Goal: Task Accomplishment & Management: Complete application form

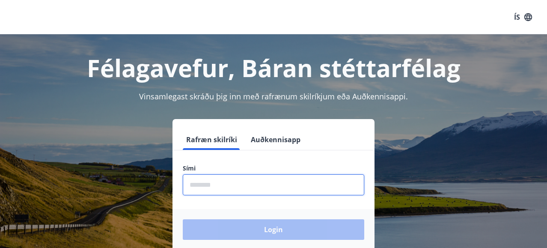
click at [232, 185] on input "phone" at bounding box center [274, 184] width 182 height 21
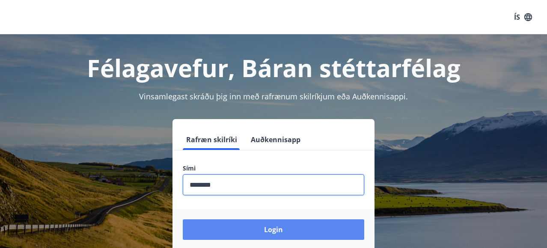
type input "********"
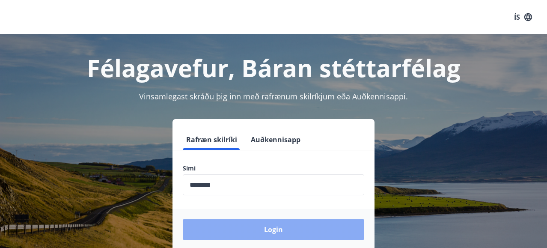
click at [262, 231] on button "Login" at bounding box center [274, 229] width 182 height 21
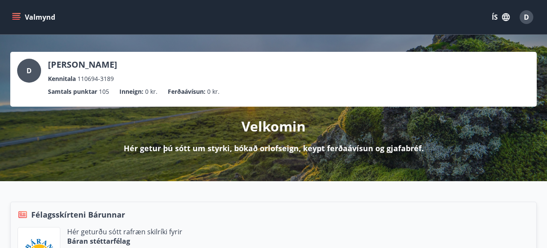
click at [22, 18] on button "Valmynd" at bounding box center [34, 16] width 48 height 15
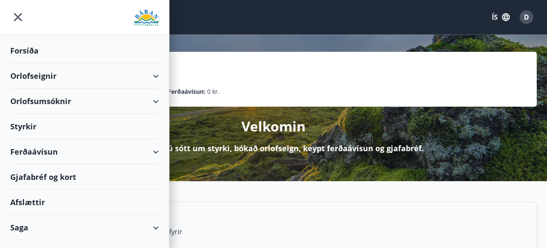
click at [54, 127] on div "Styrkir" at bounding box center [84, 126] width 149 height 25
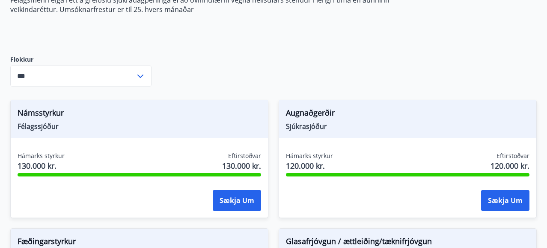
scroll to position [183, 0]
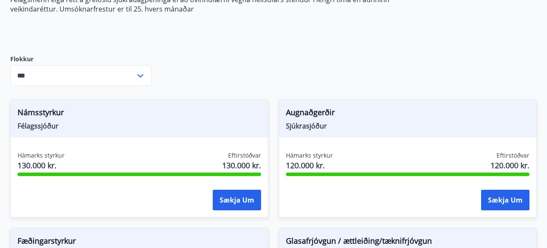
click at [130, 79] on input "***" at bounding box center [72, 75] width 125 height 21
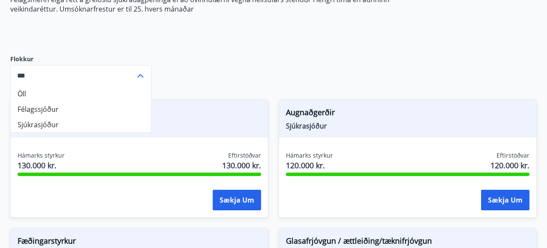
click at [95, 128] on li "Sjúkrasjóður" at bounding box center [81, 124] width 140 height 15
type input "**********"
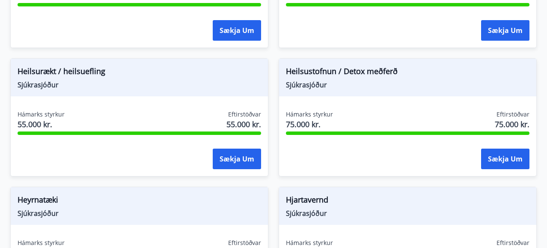
scroll to position [480, 0]
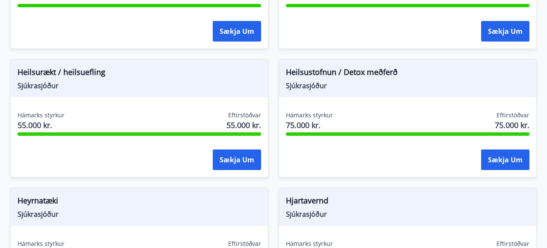
click at [273, 174] on div "Heilsustofnun / Detox meðferð Sjúkrasjóður Hámarks styrkur 75.000 kr. Eftirstöð…" at bounding box center [402, 113] width 268 height 128
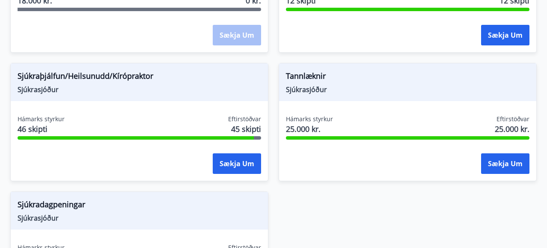
scroll to position [861, 0]
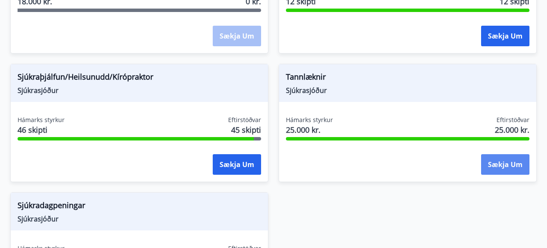
click at [508, 166] on button "Sækja um" at bounding box center [505, 164] width 48 height 21
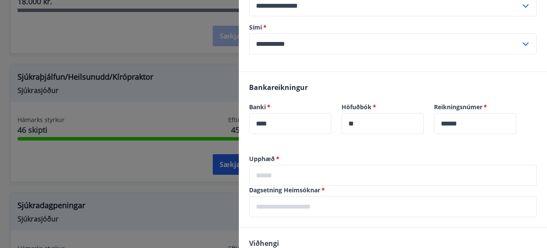
scroll to position [146, 0]
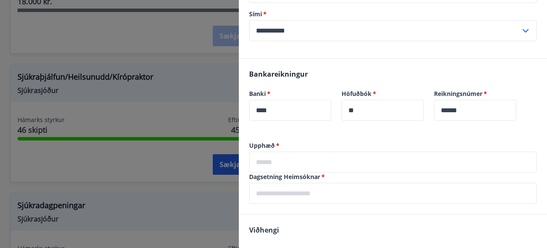
click at [304, 166] on input "text" at bounding box center [393, 162] width 288 height 21
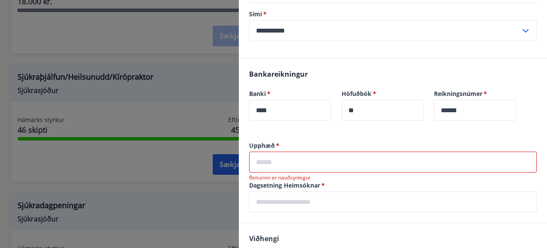
click at [272, 155] on input "text" at bounding box center [393, 162] width 288 height 21
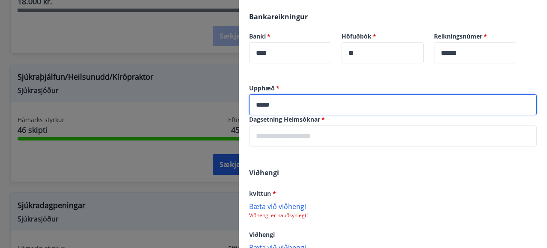
scroll to position [205, 0]
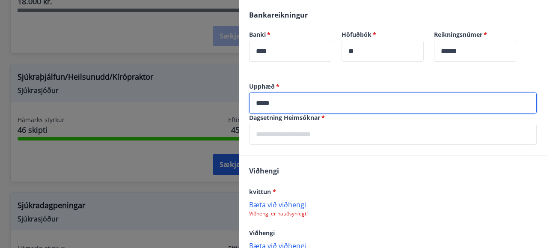
type input "*****"
click at [319, 139] on input "text" at bounding box center [393, 134] width 288 height 21
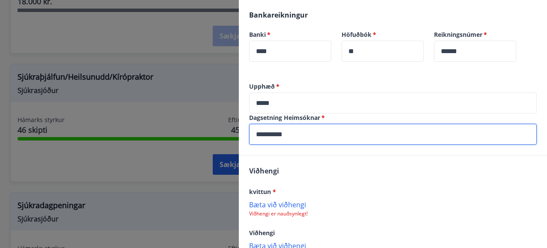
scroll to position [260, 0]
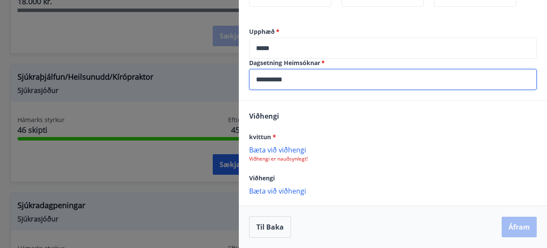
type input "**********"
click at [272, 149] on p "Bæta við viðhengi" at bounding box center [393, 149] width 288 height 9
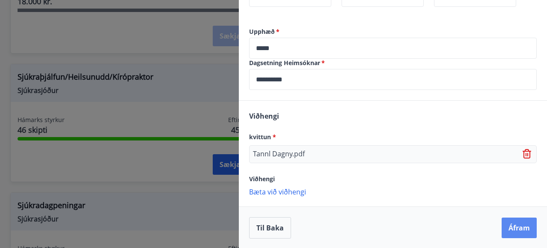
click at [512, 228] on button "Áfram" at bounding box center [519, 228] width 35 height 21
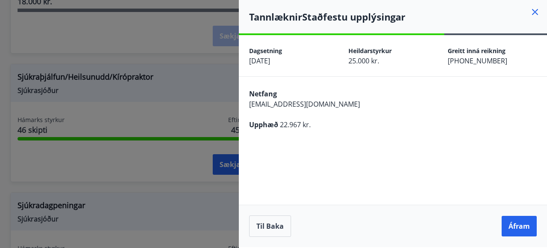
scroll to position [0, 0]
click at [512, 228] on button "Áfram" at bounding box center [519, 226] width 35 height 21
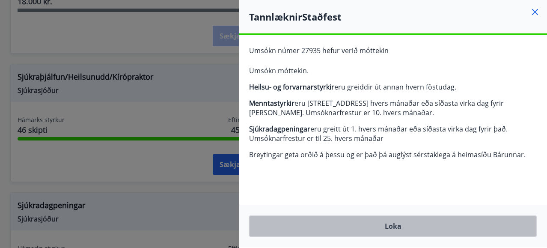
click at [381, 221] on button "Loka" at bounding box center [393, 225] width 288 height 21
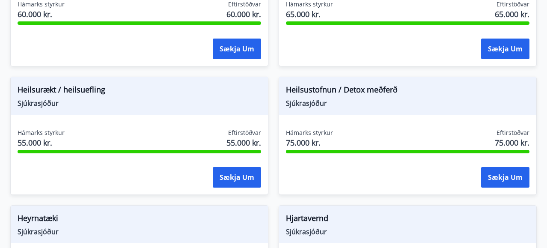
scroll to position [464, 0]
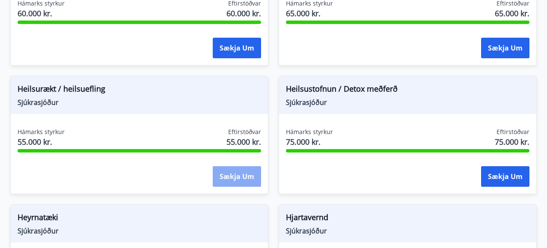
click at [234, 178] on button "Sækja um" at bounding box center [237, 176] width 48 height 21
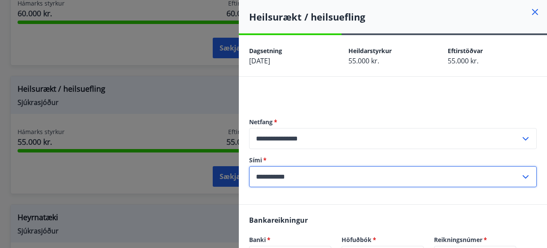
click at [283, 178] on input "**********" at bounding box center [384, 176] width 271 height 21
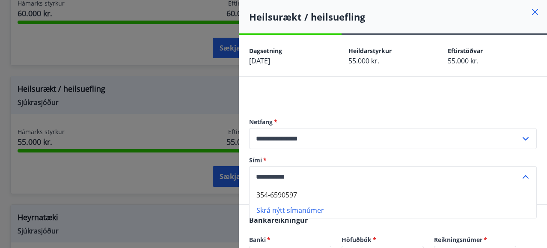
type input "**********"
click at [304, 98] on div at bounding box center [393, 95] width 288 height 10
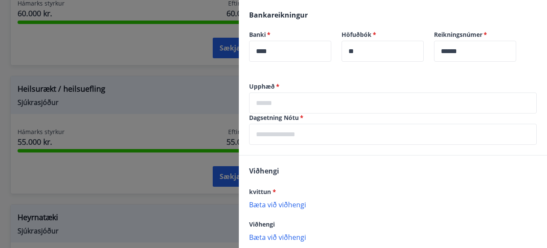
scroll to position [215, 0]
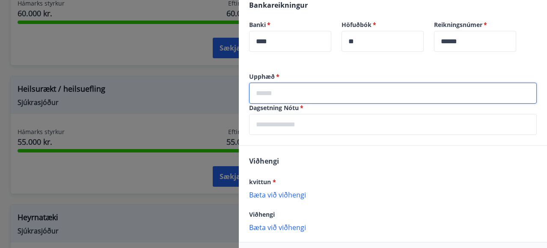
click at [293, 95] on input "text" at bounding box center [393, 93] width 288 height 21
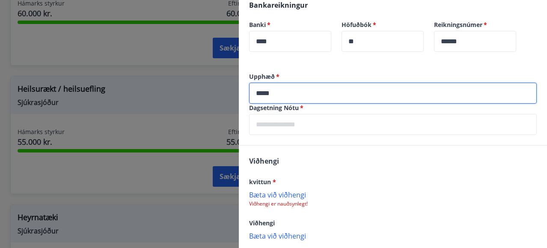
click at [311, 132] on input "text" at bounding box center [393, 124] width 288 height 21
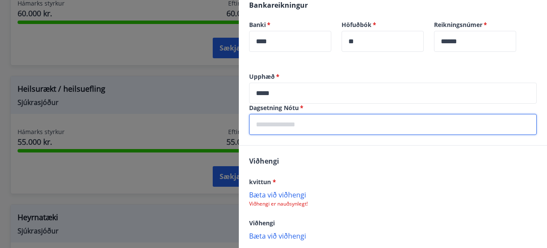
scroll to position [260, 0]
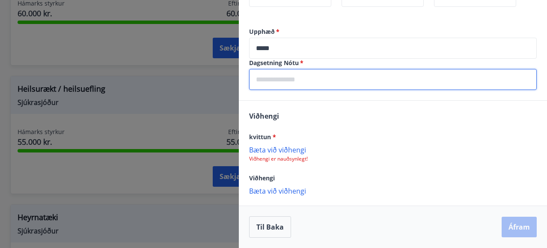
click at [433, 159] on div "Bæta við viðhengi Viðhengi er nauðsynlegt!" at bounding box center [393, 153] width 288 height 17
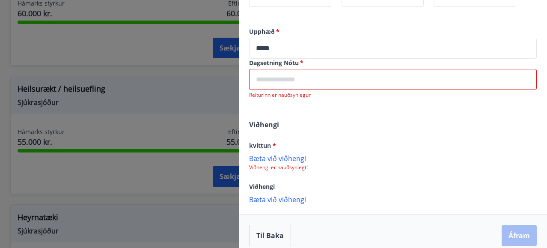
click at [285, 156] on p "Bæta við viðhengi" at bounding box center [393, 158] width 288 height 9
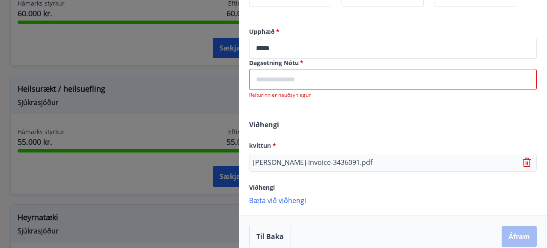
click at [530, 161] on icon at bounding box center [527, 162] width 9 height 9
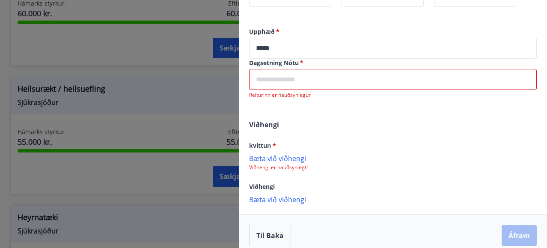
click at [279, 48] on input "*****" at bounding box center [393, 48] width 288 height 21
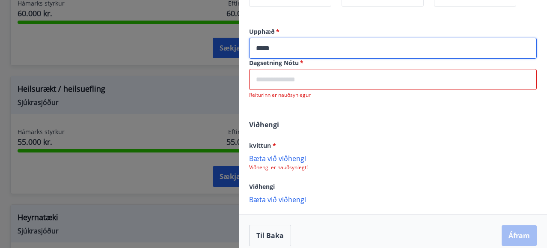
click at [279, 48] on input "*****" at bounding box center [393, 48] width 288 height 21
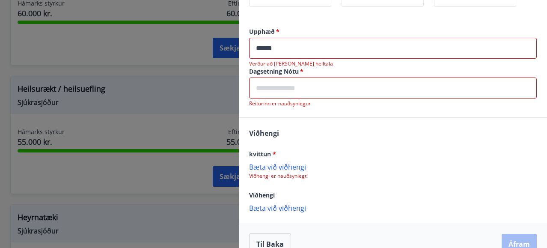
type input "******"
click at [327, 92] on input "text" at bounding box center [393, 88] width 288 height 21
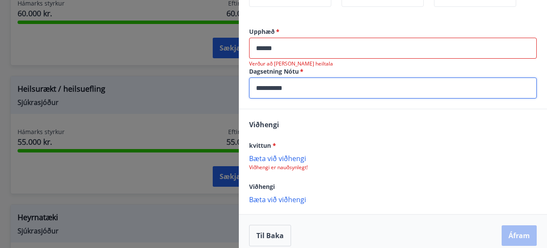
type input "**********"
click at [382, 158] on p "Bæta við viðhengi" at bounding box center [393, 158] width 288 height 9
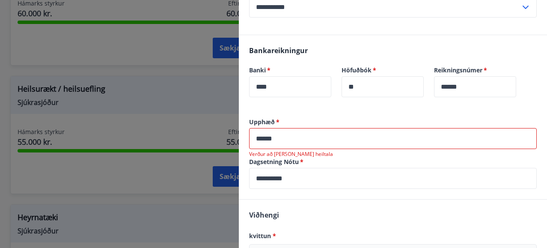
scroll to position [168, 0]
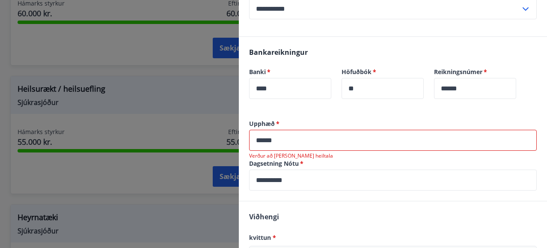
click at [282, 138] on input "******" at bounding box center [393, 140] width 288 height 21
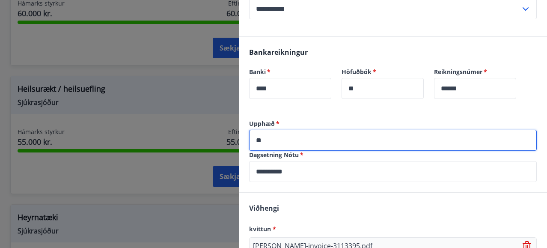
type input "*"
type input "*****"
click at [356, 178] on input "**********" at bounding box center [393, 171] width 288 height 21
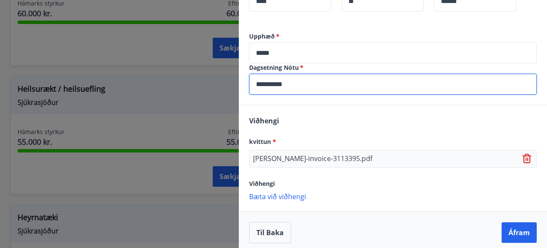
scroll to position [261, 0]
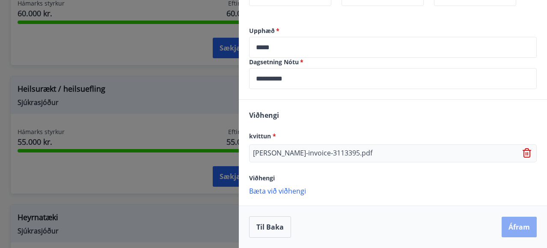
click at [518, 230] on button "Áfram" at bounding box center [519, 227] width 35 height 21
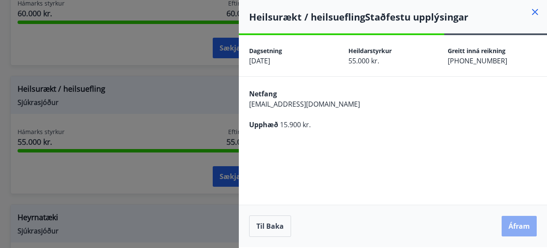
click at [517, 223] on button "Áfram" at bounding box center [519, 226] width 35 height 21
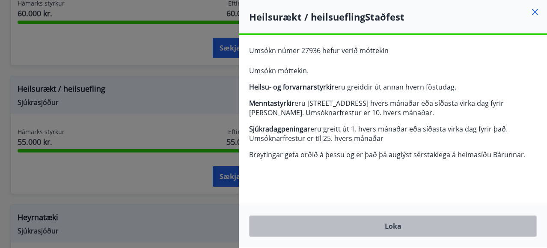
click at [378, 226] on button "Loka" at bounding box center [393, 225] width 288 height 21
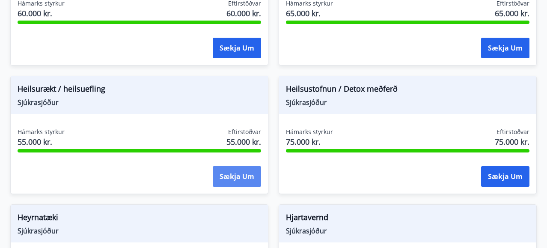
click at [236, 176] on button "Sækja um" at bounding box center [237, 176] width 48 height 21
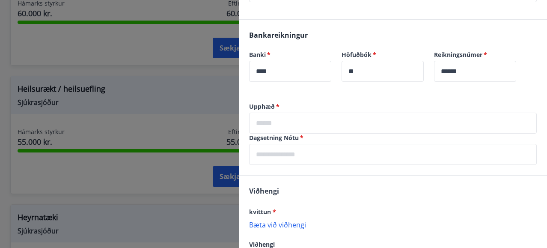
scroll to position [195, 0]
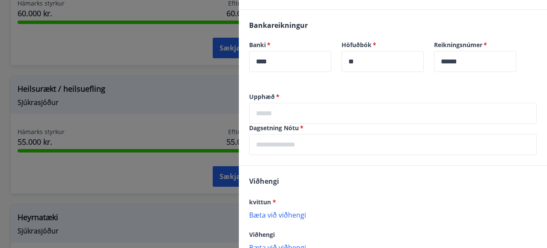
click at [277, 111] on input "text" at bounding box center [393, 113] width 288 height 21
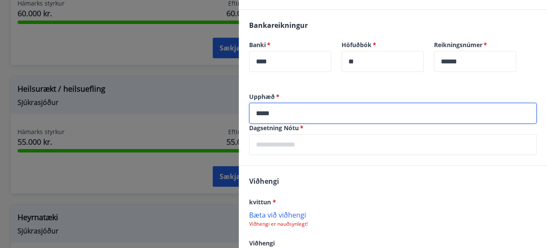
type input "*****"
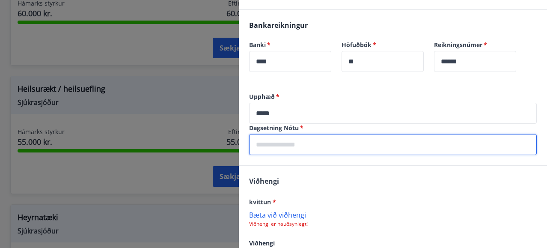
click at [276, 142] on input "text" at bounding box center [393, 144] width 288 height 21
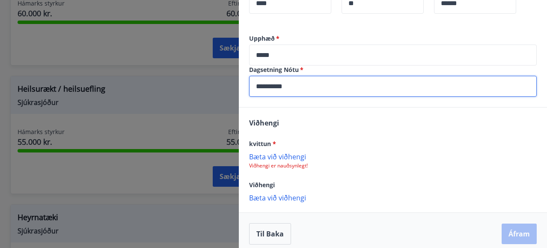
scroll to position [253, 0]
type input "**********"
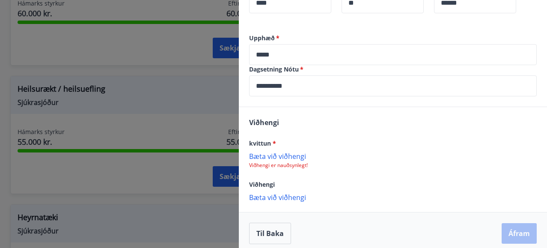
click at [285, 155] on p "Bæta við viðhengi" at bounding box center [393, 156] width 288 height 9
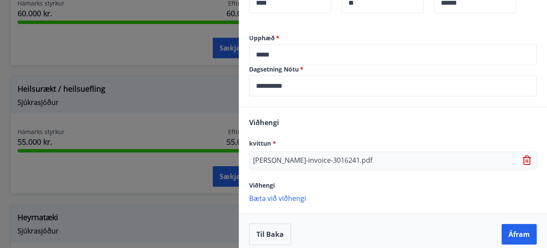
scroll to position [261, 0]
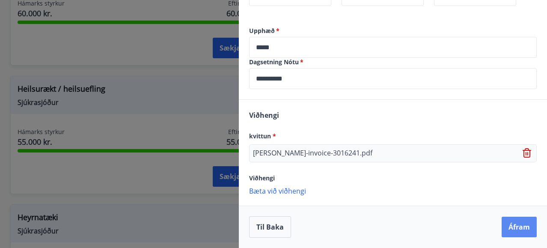
click at [518, 232] on button "Áfram" at bounding box center [519, 227] width 35 height 21
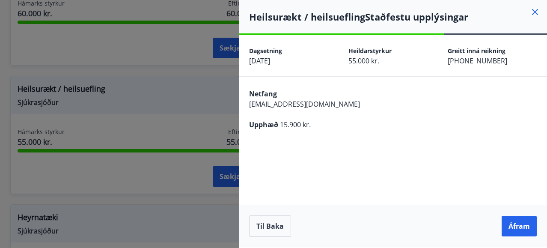
scroll to position [0, 0]
click at [518, 232] on button "Áfram" at bounding box center [519, 226] width 35 height 21
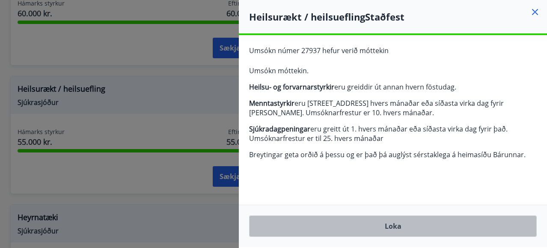
click at [409, 221] on button "Loka" at bounding box center [393, 225] width 288 height 21
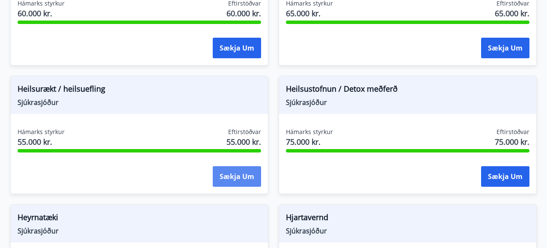
click at [249, 175] on button "Sækja um" at bounding box center [237, 176] width 48 height 21
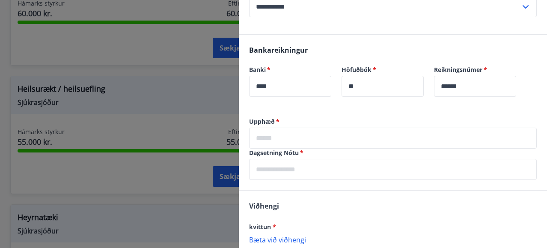
scroll to position [193, 0]
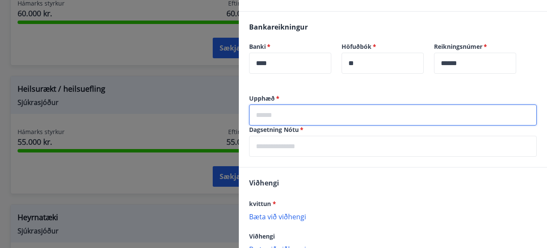
click at [289, 124] on input "text" at bounding box center [393, 114] width 288 height 21
type input "****"
click at [291, 146] on input "text" at bounding box center [393, 146] width 288 height 21
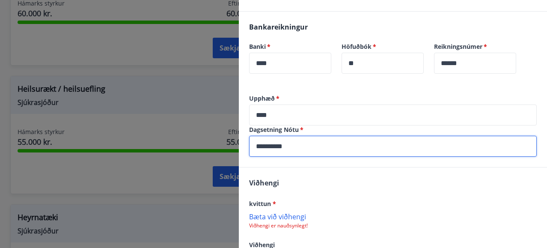
scroll to position [260, 0]
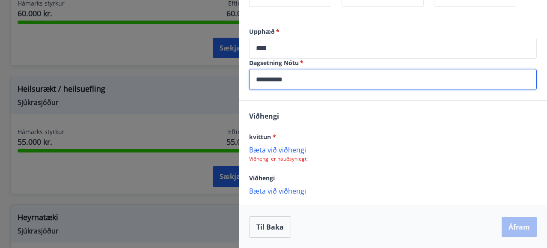
type input "**********"
click at [268, 147] on p "Bæta við viðhengi" at bounding box center [393, 149] width 288 height 9
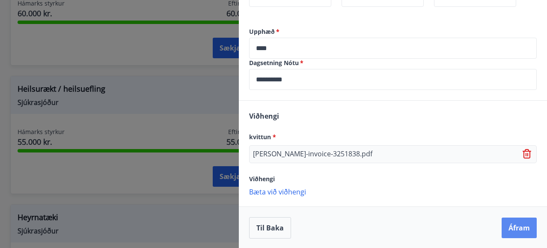
click at [519, 229] on button "Áfram" at bounding box center [519, 228] width 35 height 21
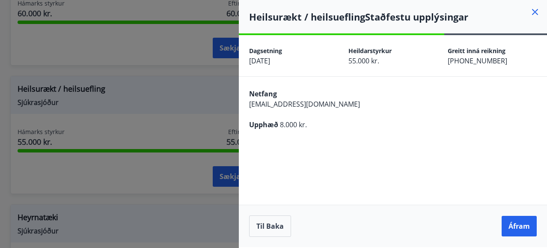
scroll to position [0, 0]
click at [519, 229] on button "Áfram" at bounding box center [519, 226] width 35 height 21
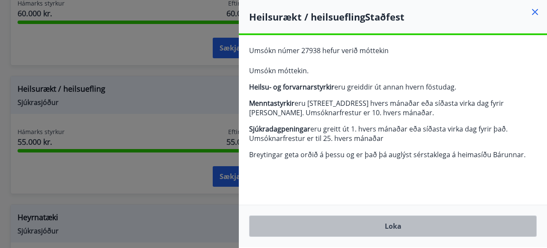
click at [388, 229] on button "Loka" at bounding box center [393, 225] width 288 height 21
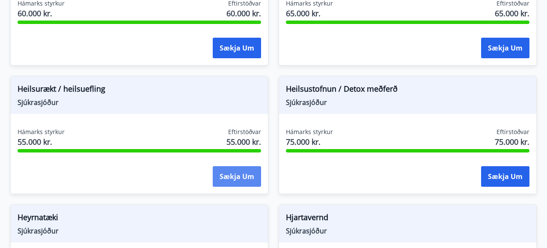
click at [229, 176] on button "Sækja um" at bounding box center [237, 176] width 48 height 21
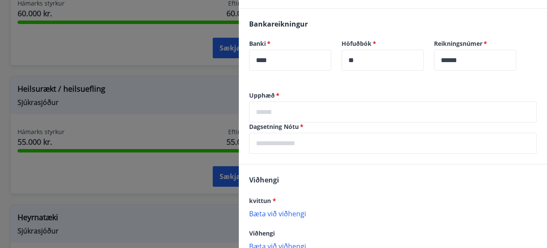
scroll to position [197, 0]
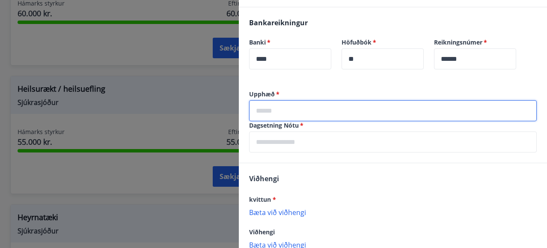
click at [291, 113] on input "text" at bounding box center [393, 110] width 288 height 21
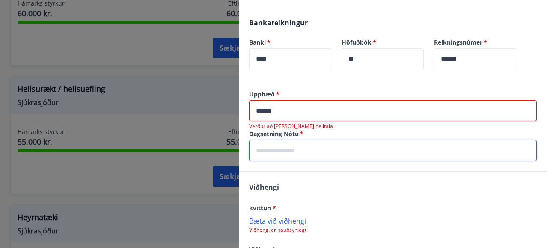
click at [304, 150] on input "text" at bounding box center [393, 150] width 288 height 21
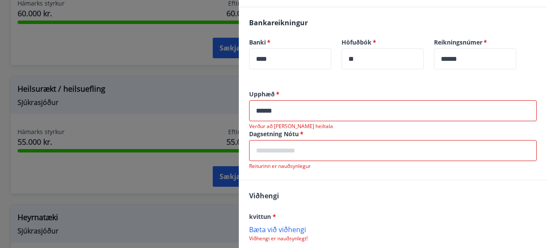
click at [265, 112] on input "******" at bounding box center [393, 110] width 288 height 21
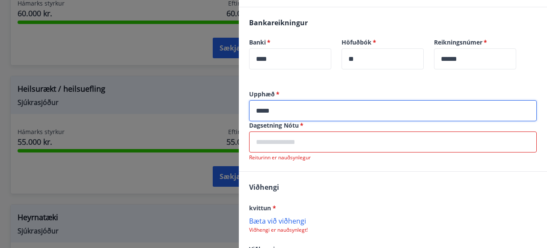
type input "*****"
click at [287, 138] on input "text" at bounding box center [393, 141] width 288 height 21
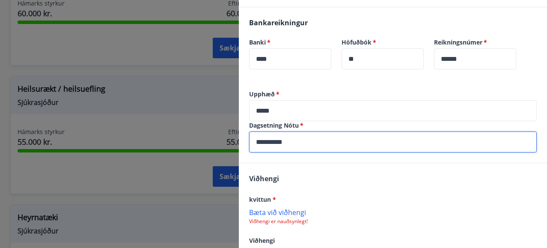
scroll to position [260, 0]
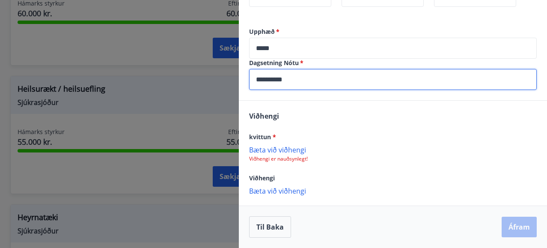
type input "**********"
click at [276, 151] on p "Bæta við viðhengi" at bounding box center [393, 149] width 288 height 9
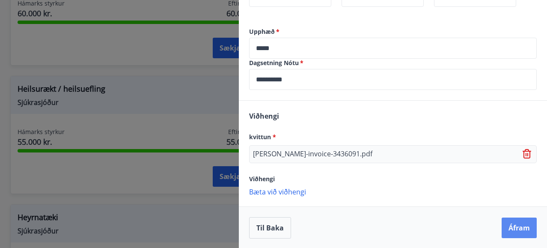
click at [521, 224] on button "Áfram" at bounding box center [519, 228] width 35 height 21
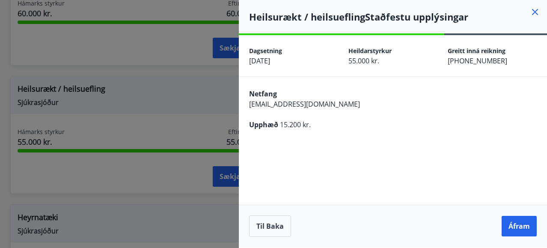
scroll to position [0, 0]
click at [529, 229] on button "Áfram" at bounding box center [519, 226] width 35 height 21
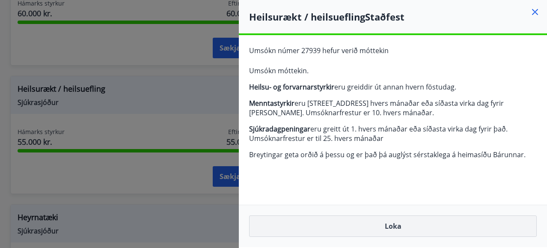
click at [408, 225] on button "Loka" at bounding box center [393, 225] width 288 height 21
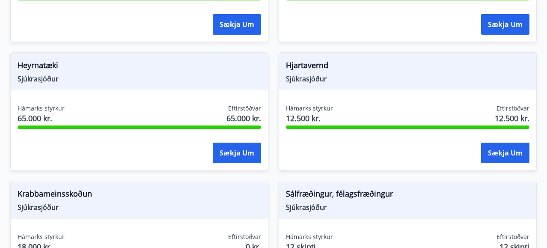
scroll to position [615, 0]
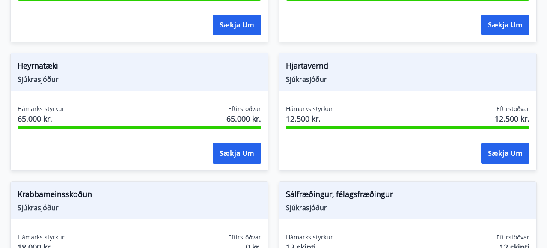
click at [310, 61] on span "Hjartavernd" at bounding box center [408, 67] width 244 height 15
click at [310, 72] on span "Hjartavernd" at bounding box center [408, 67] width 244 height 15
click at [312, 81] on span "Sjúkrasjóður" at bounding box center [408, 79] width 244 height 9
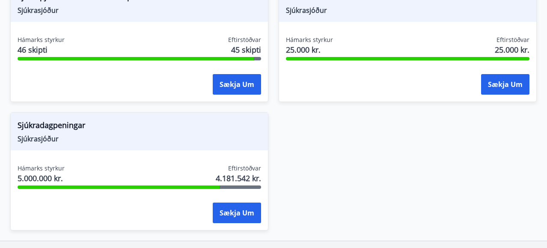
scroll to position [950, 0]
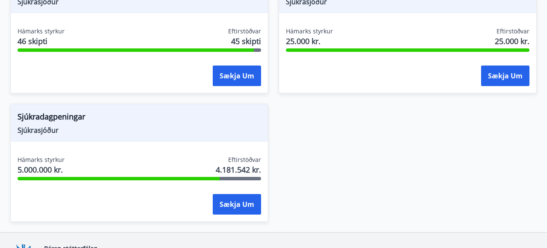
click at [33, 14] on div "Sjúkraþjálfun/Heilsunudd/Kírópraktor Sjúkrasjóður Hámarks styrkur 46 skipti Eft…" at bounding box center [139, 34] width 258 height 118
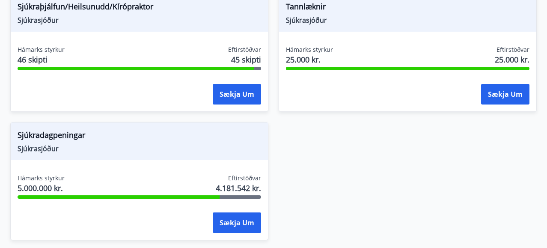
click at [33, 14] on span "Sjúkraþjálfun/Heilsunudd/Kírópraktor" at bounding box center [140, 8] width 244 height 15
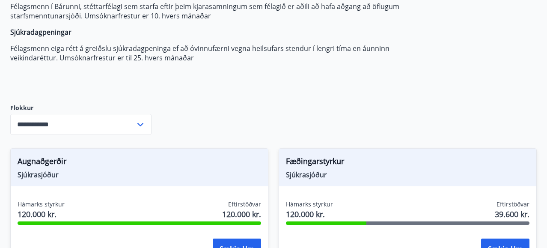
scroll to position [0, 0]
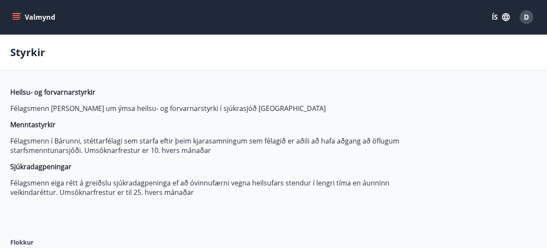
click at [25, 20] on button "Valmynd" at bounding box center [34, 16] width 48 height 15
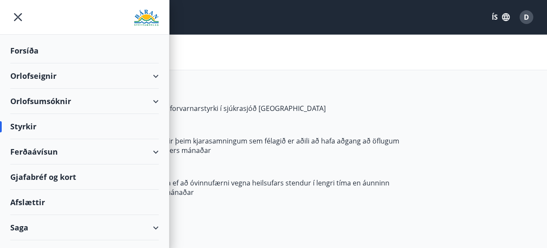
scroll to position [17, 0]
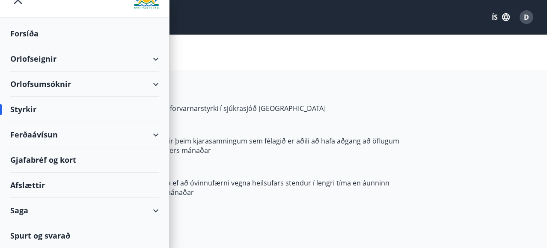
click at [35, 105] on div "Styrkir" at bounding box center [84, 109] width 149 height 25
click at [29, 107] on div "Styrkir" at bounding box center [84, 109] width 149 height 25
click at [33, 112] on div "Styrkir" at bounding box center [84, 109] width 149 height 25
click at [236, 118] on span "Heilsu- og forvarnarstyrkir Félagsmenn geta sótt um ýmsa heilsu- og forvarnarst…" at bounding box center [212, 142] width 404 height 110
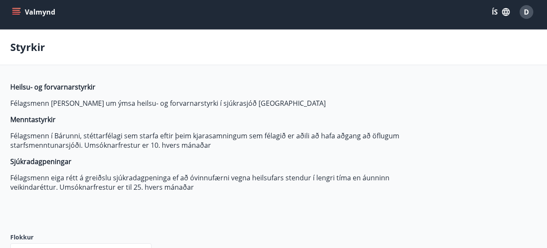
scroll to position [0, 0]
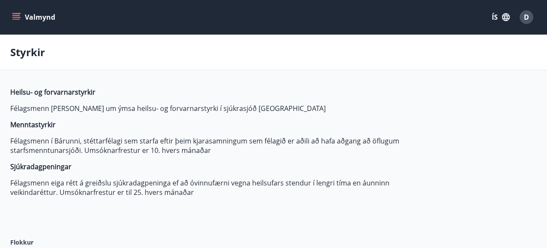
click at [23, 22] on button "Valmynd" at bounding box center [34, 16] width 48 height 15
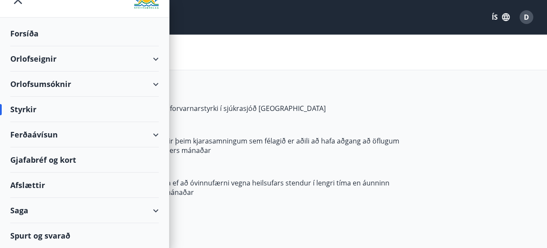
click at [40, 38] on div "Forsíða" at bounding box center [84, 33] width 149 height 25
